Goal: Information Seeking & Learning: Learn about a topic

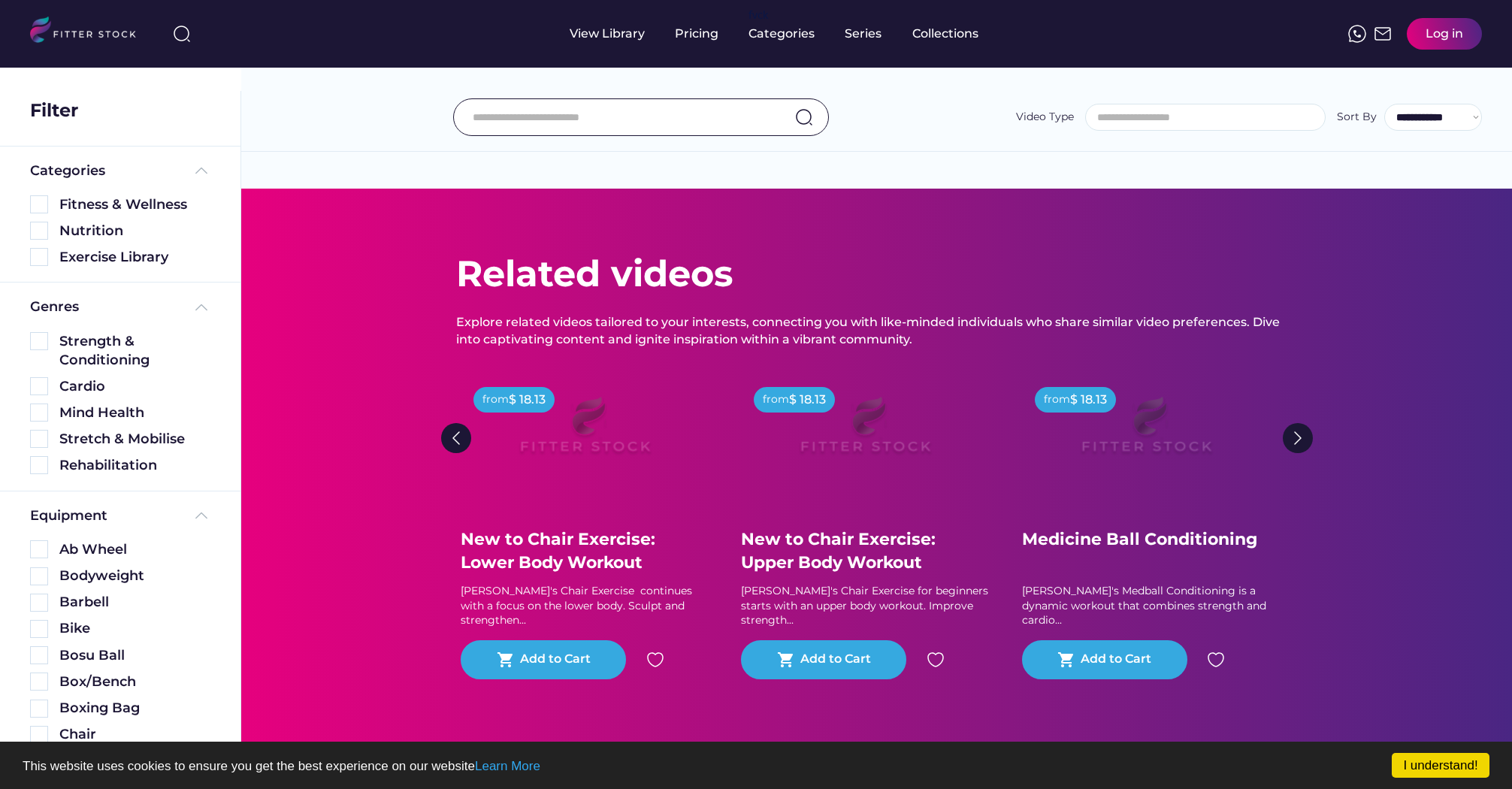
select select
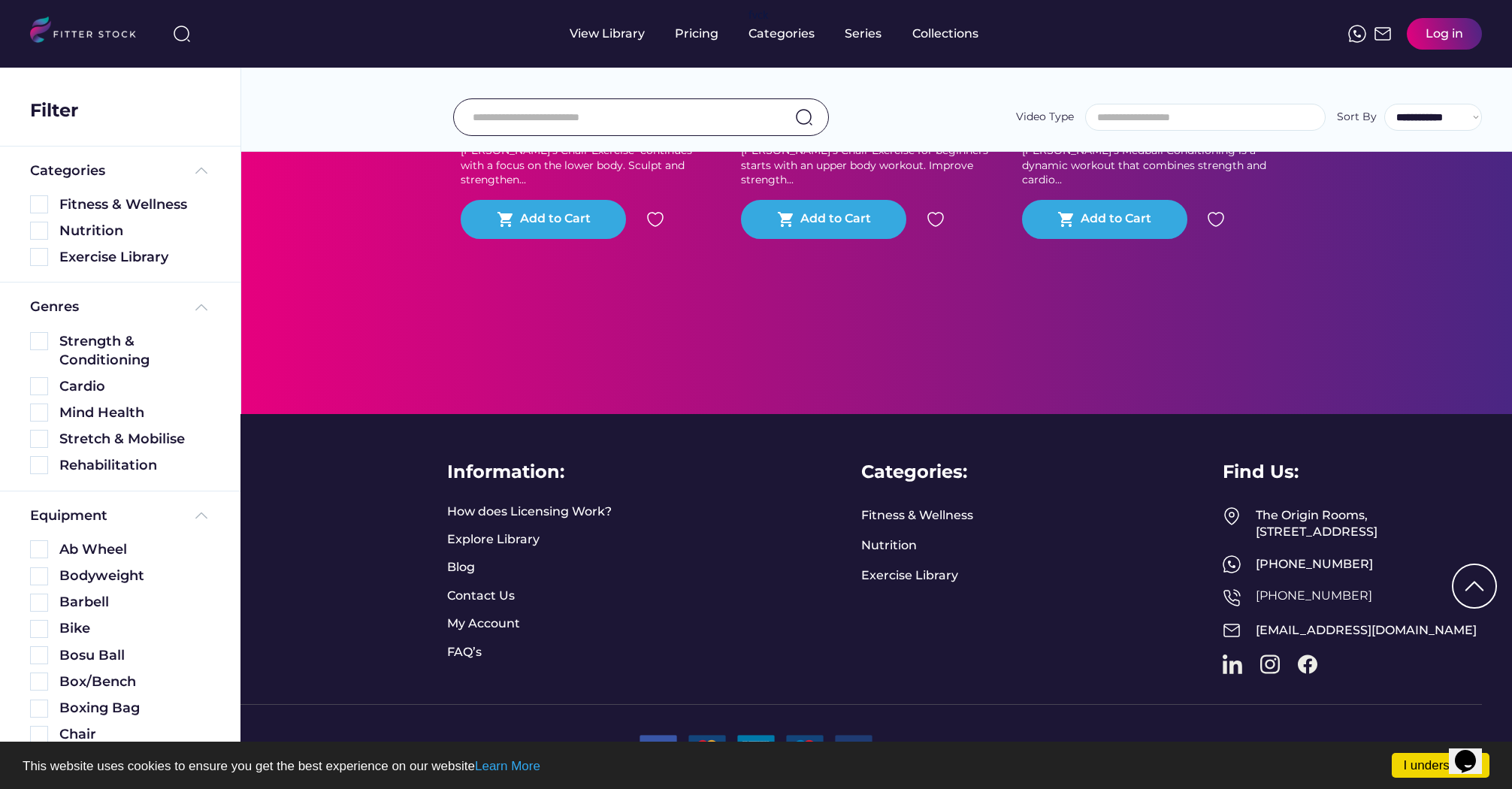
click at [103, 354] on div "Strength & Conditioning" at bounding box center [134, 351] width 151 height 38
click at [47, 350] on div "Strength & Conditioning" at bounding box center [121, 351] width 181 height 38
click at [42, 346] on img at bounding box center [39, 341] width 18 height 18
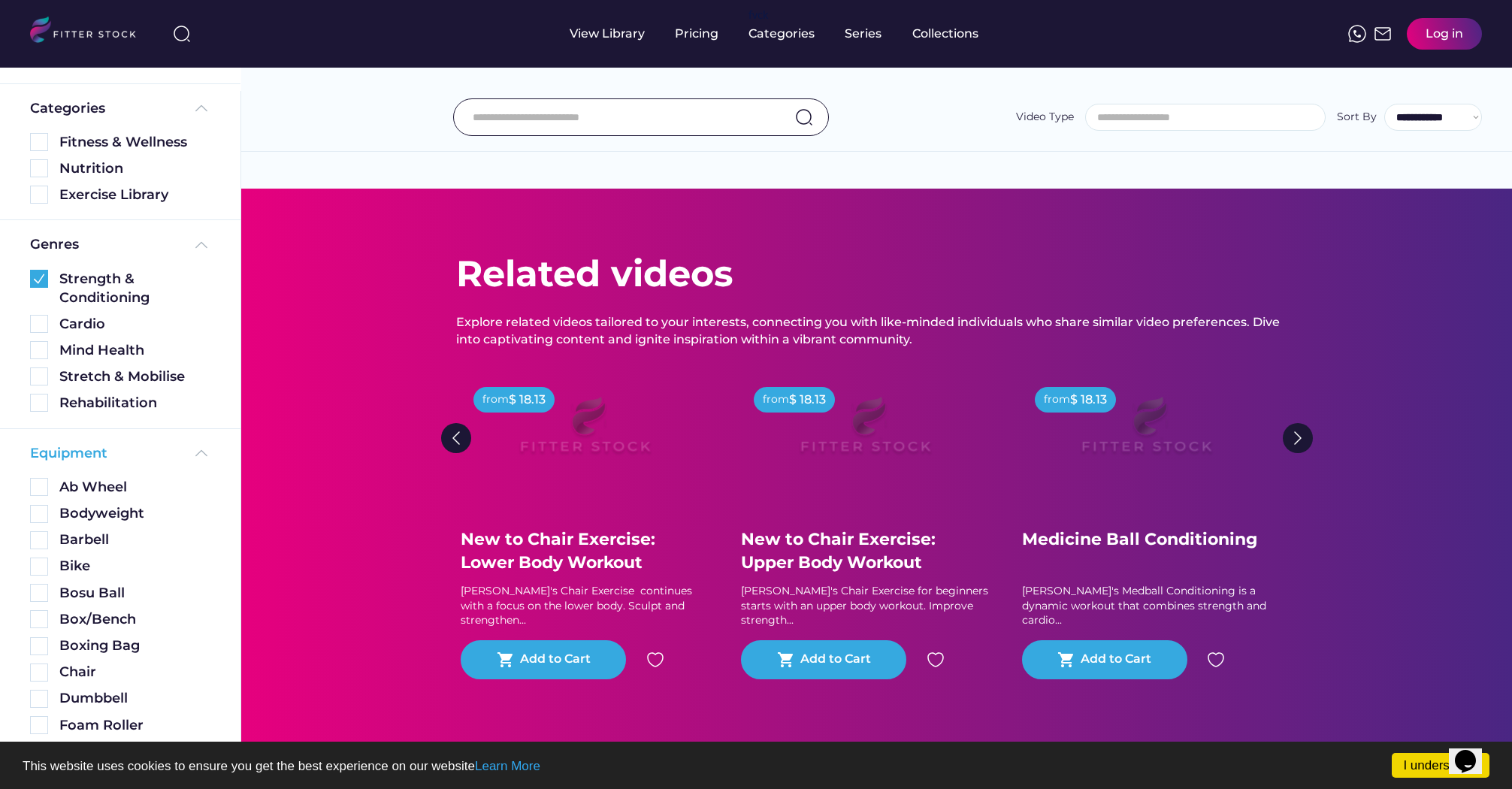
scroll to position [218, 0]
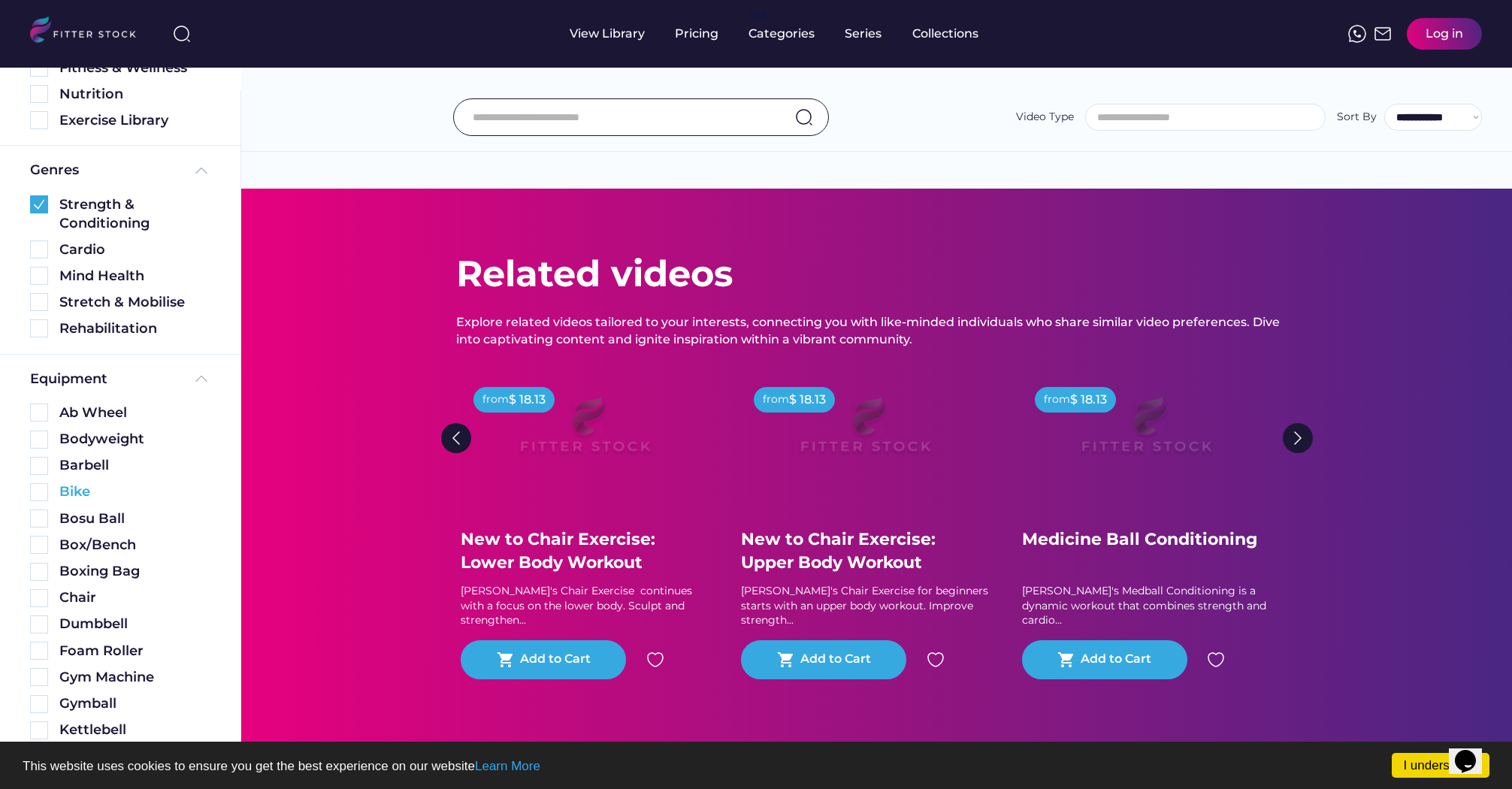
click at [84, 487] on div "Bike" at bounding box center [134, 492] width 151 height 19
click at [43, 470] on img at bounding box center [39, 466] width 18 height 18
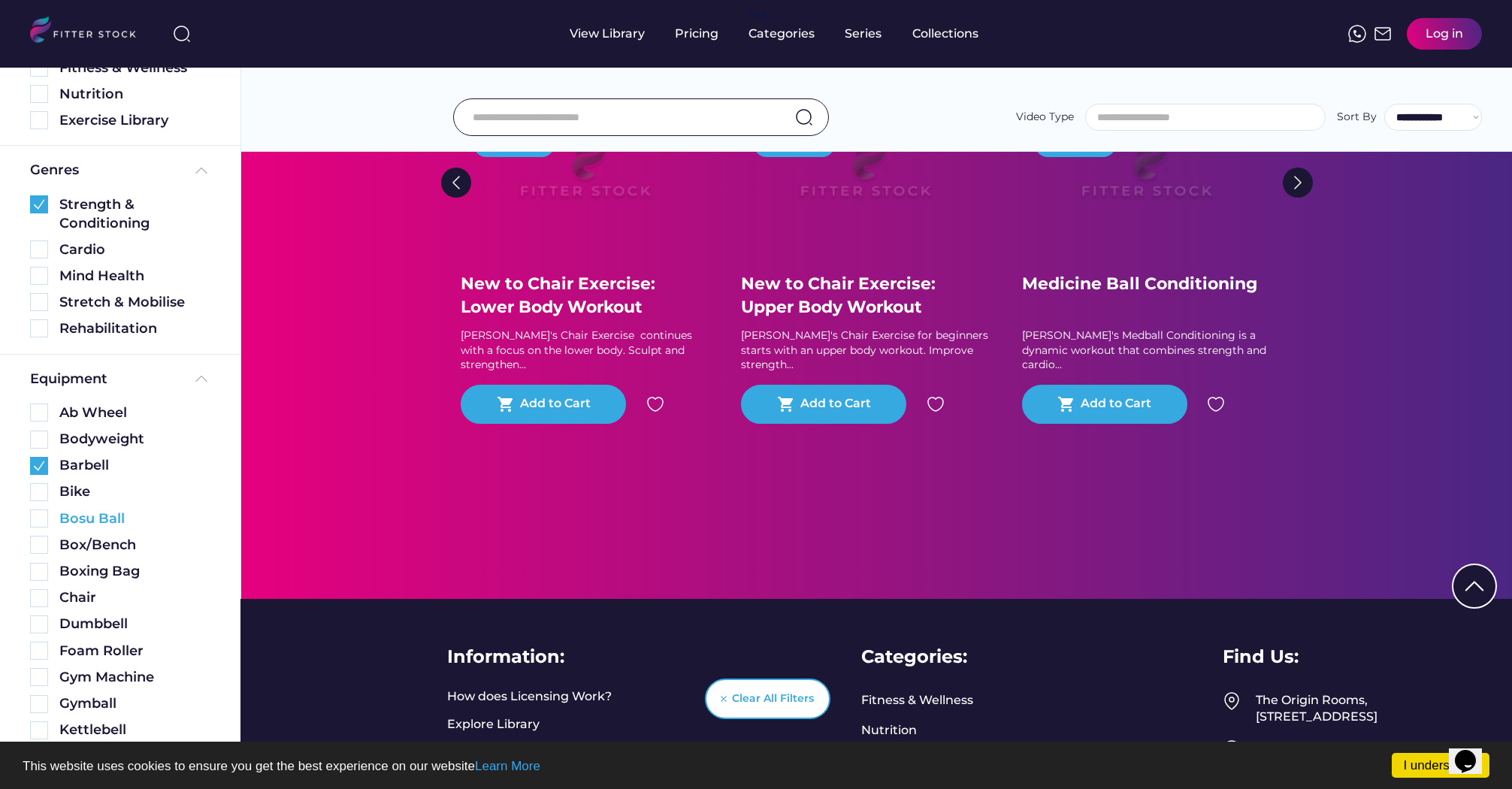
scroll to position [809, 0]
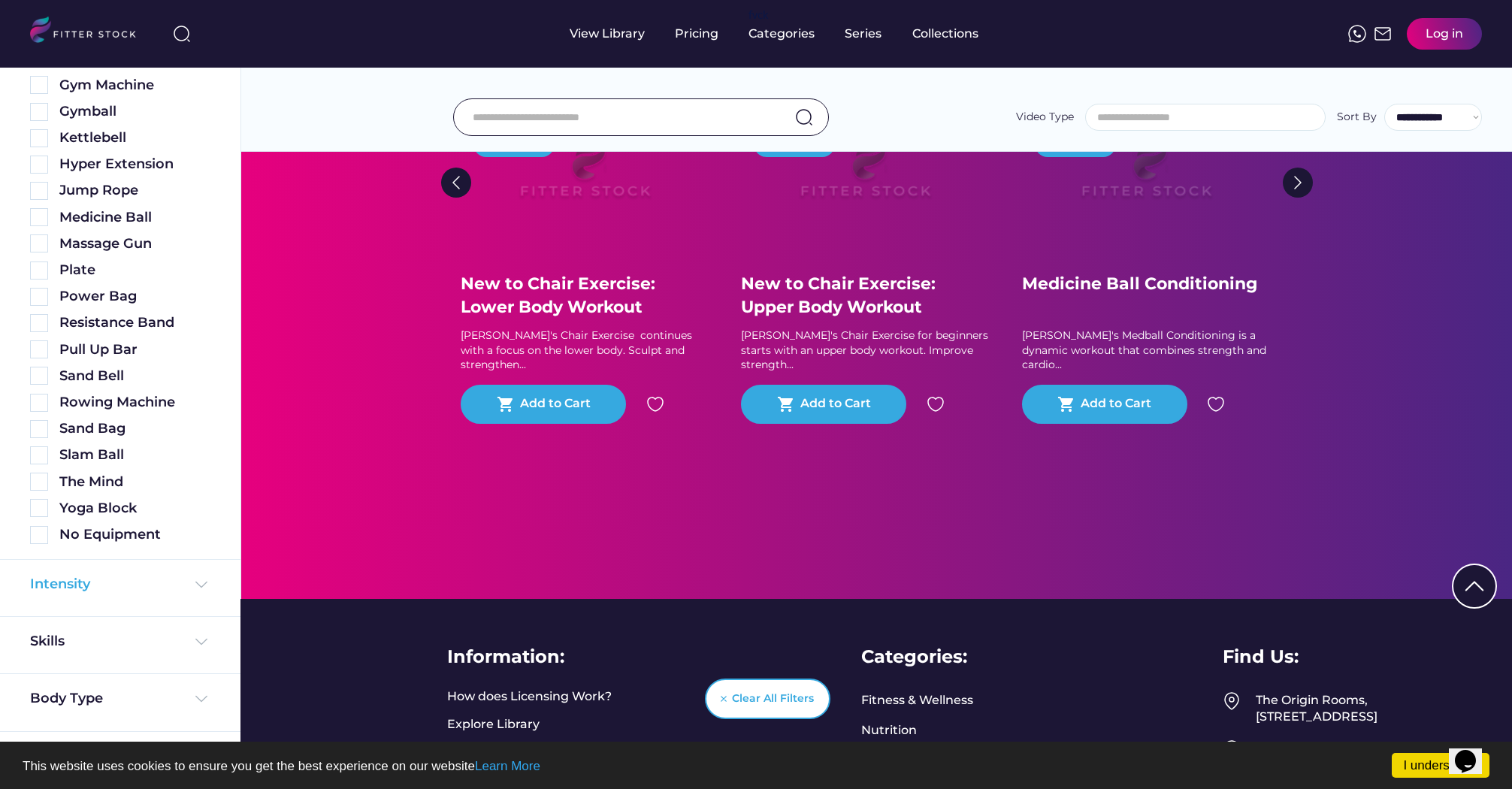
click at [102, 579] on div "Intensity" at bounding box center [121, 583] width 181 height 19
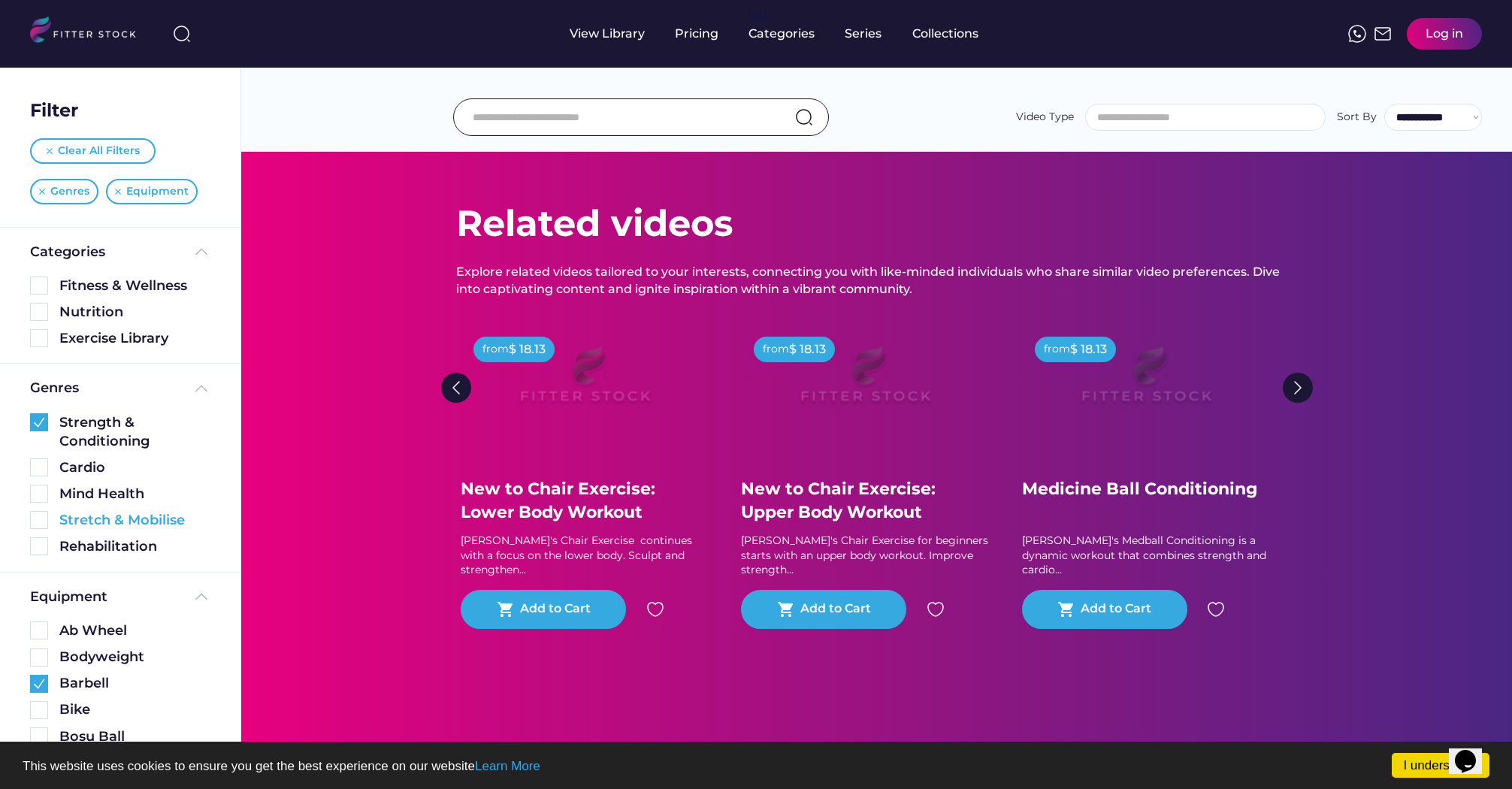
scroll to position [0, 0]
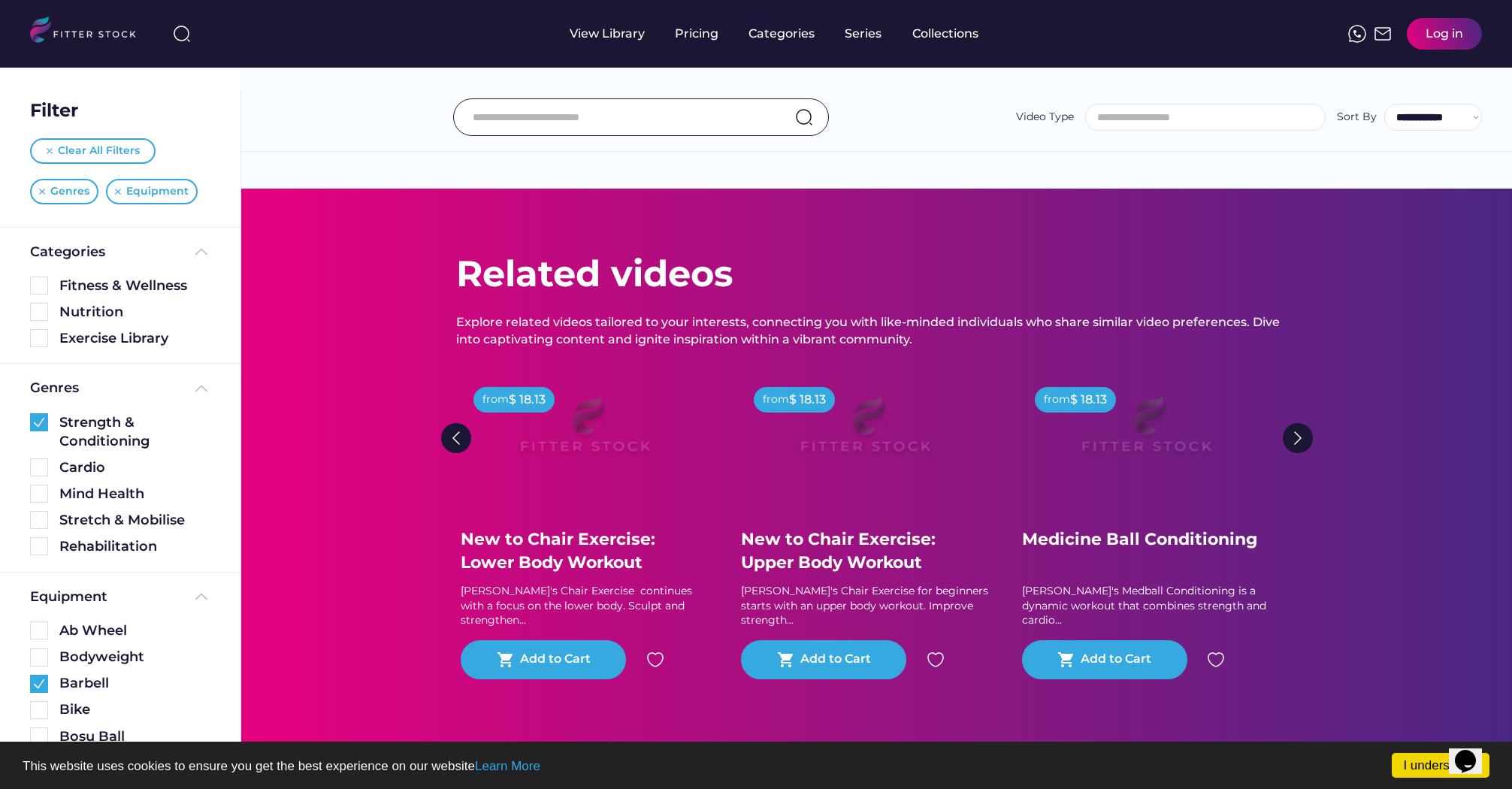
click at [426, 152] on div "Found videos Select all Fitness & Wellness See more Explore our premium Fitness…" at bounding box center [876, 473] width 1271 height 763
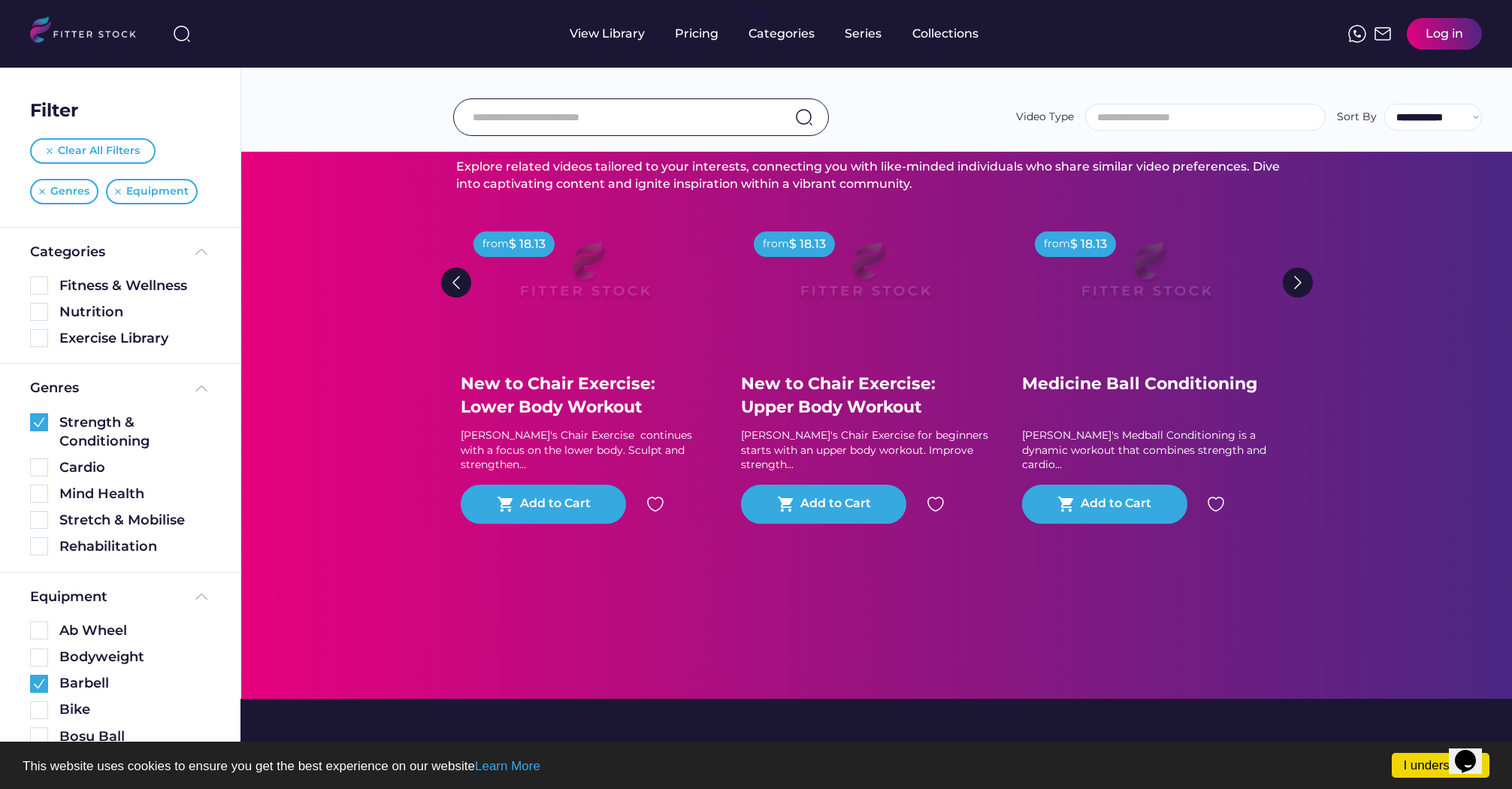
scroll to position [457, 0]
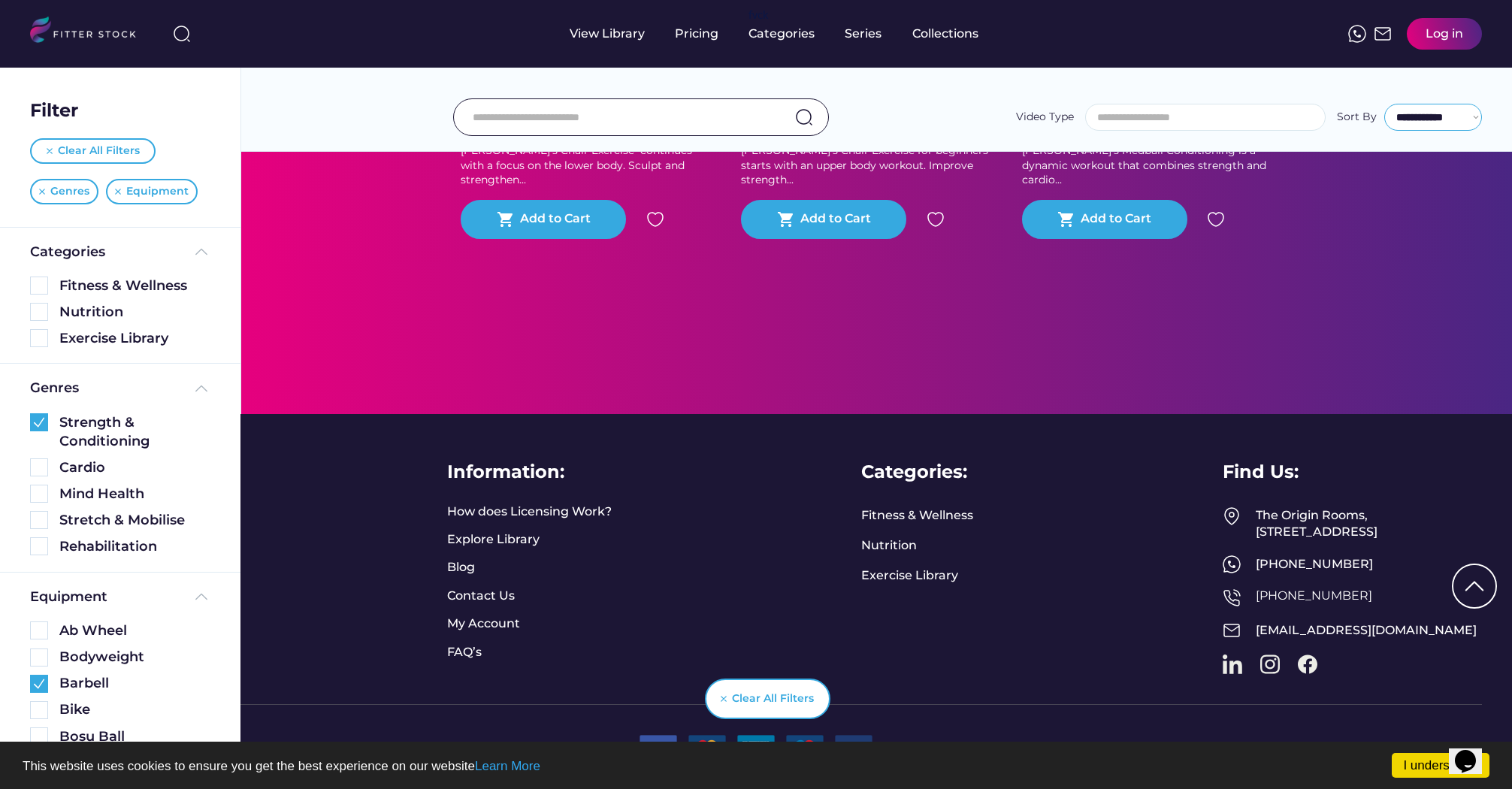
click at [1456, 124] on select "**********" at bounding box center [1433, 118] width 98 height 27
select select "**********"
click at [1375, 266] on div "Related videos Explore related videos tailored to your interests, connecting yo…" at bounding box center [877, 80] width 1271 height 665
drag, startPoint x: 1375, startPoint y: 266, endPoint x: 1375, endPoint y: 275, distance: 9.0
click at [1375, 266] on div "Related videos Explore related videos tailored to your interests, connecting yo…" at bounding box center [877, 80] width 1271 height 665
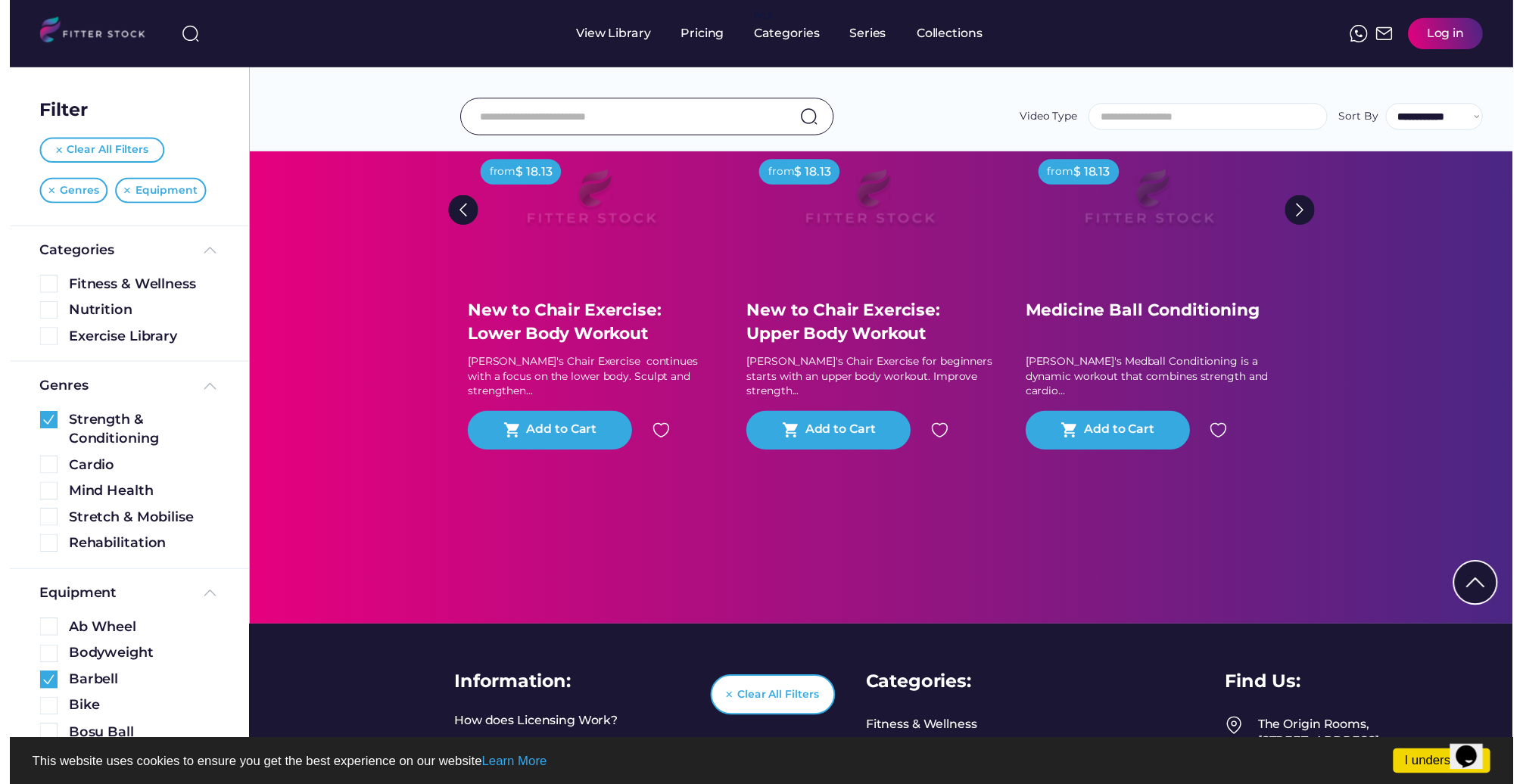
scroll to position [0, 0]
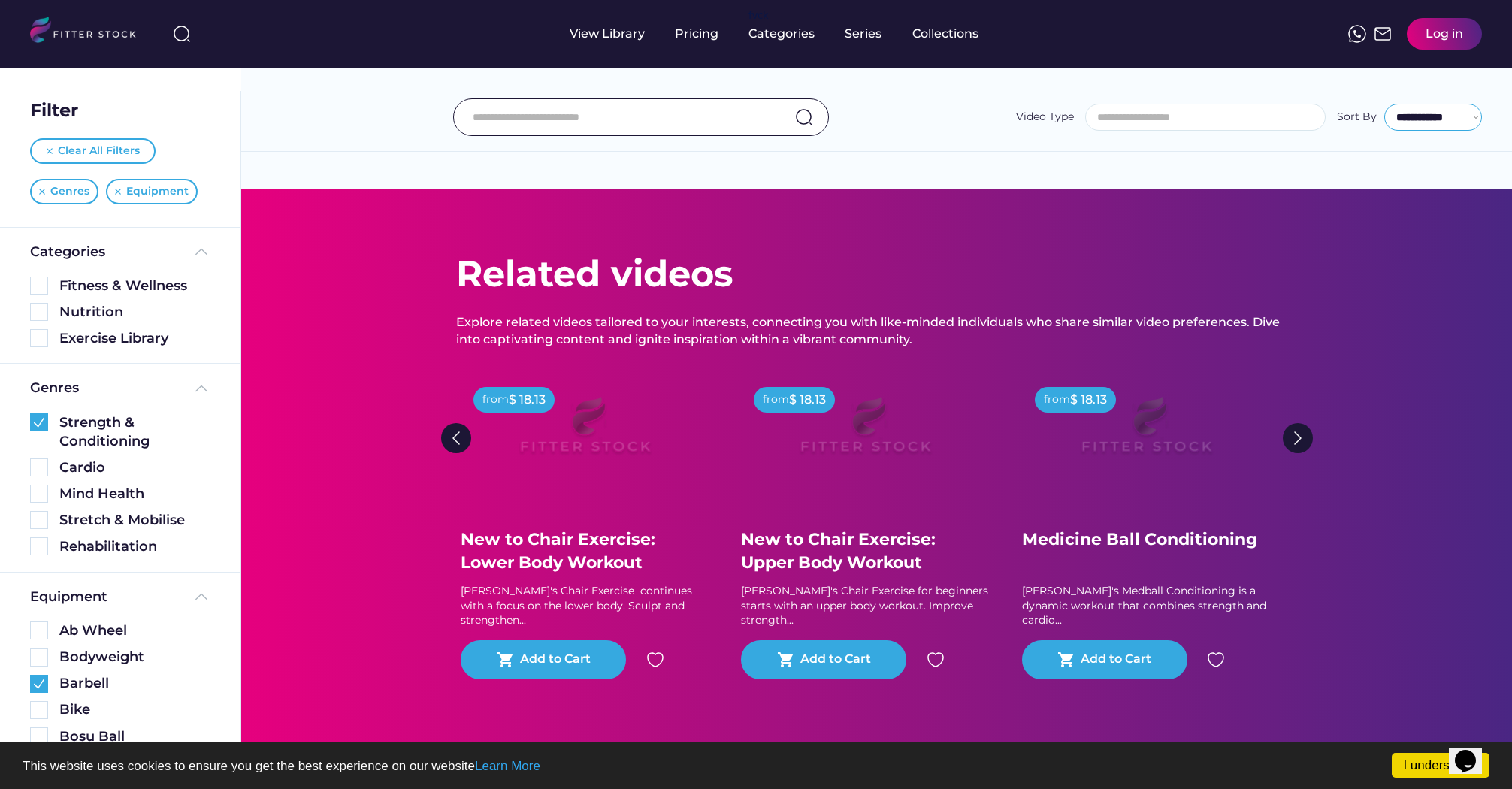
click at [1434, 116] on select "**********" at bounding box center [1433, 118] width 98 height 27
